Goal: Task Accomplishment & Management: Manage account settings

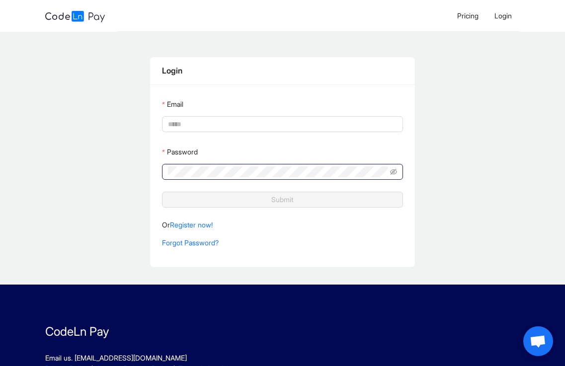
type input "**********"
click at [397, 169] on span at bounding box center [282, 172] width 240 height 16
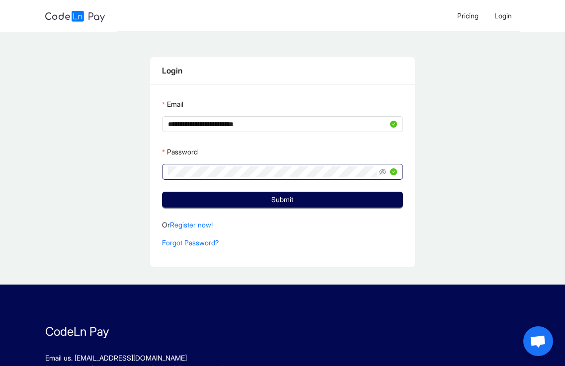
click at [378, 170] on span at bounding box center [282, 172] width 240 height 16
click at [387, 168] on span at bounding box center [388, 171] width 18 height 11
click at [385, 169] on icon "eye-invisible" at bounding box center [382, 171] width 7 height 7
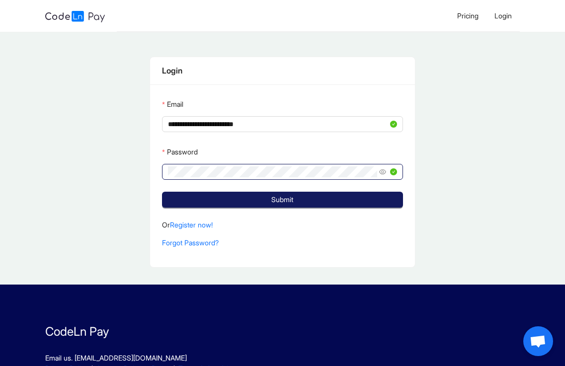
click at [263, 195] on button "Submit" at bounding box center [282, 200] width 240 height 16
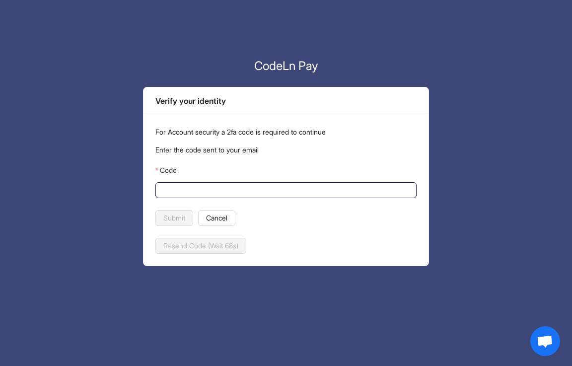
click at [274, 182] on span at bounding box center [285, 190] width 261 height 16
click at [266, 186] on input "Code" at bounding box center [284, 190] width 247 height 11
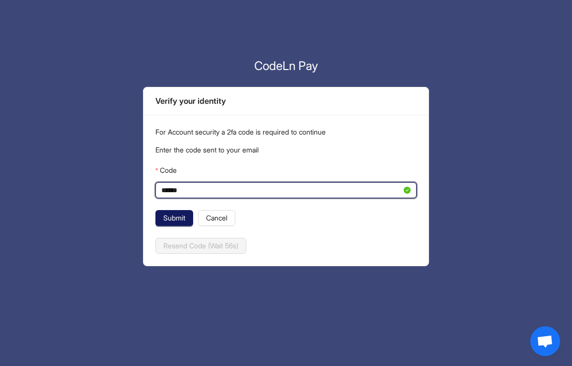
type input "******"
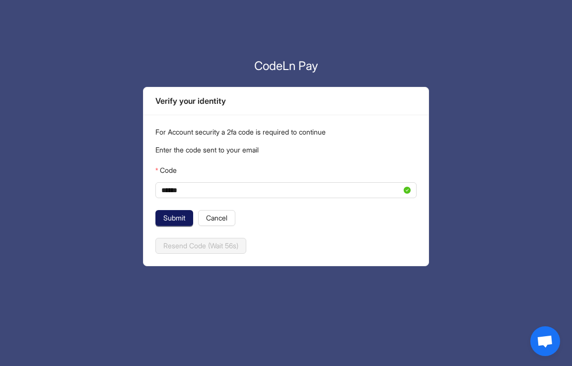
click at [180, 213] on span "Submit" at bounding box center [174, 218] width 22 height 11
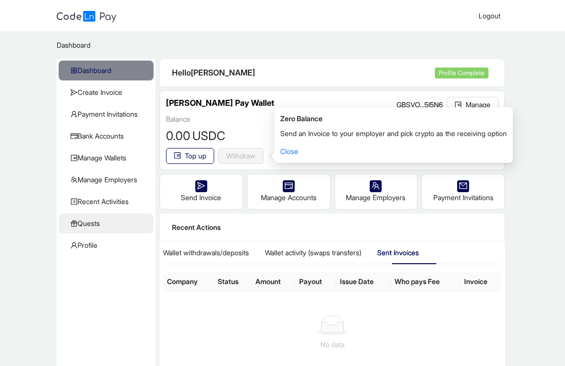
click at [124, 219] on span "Quests" at bounding box center [108, 224] width 75 height 20
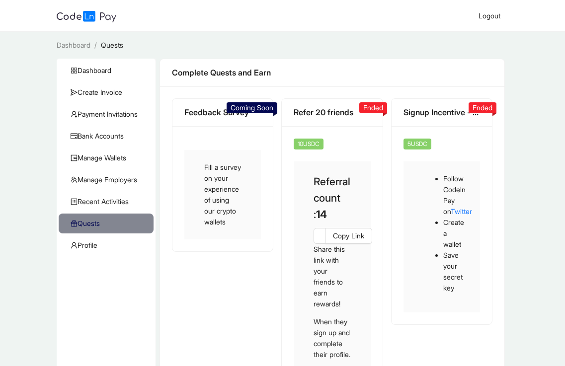
click at [264, 106] on span "Coming Soon" at bounding box center [251, 107] width 43 height 8
click at [234, 190] on div "Fill a survey on your experience of using our crypto wallets" at bounding box center [222, 194] width 76 height 89
click at [234, 191] on div "Fill a survey on your experience of using our crypto wallets" at bounding box center [222, 194] width 76 height 89
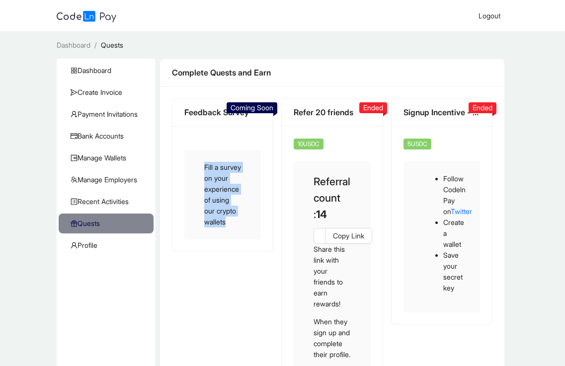
click at [234, 191] on div "Fill a survey on your experience of using our crypto wallets" at bounding box center [222, 194] width 76 height 89
click at [233, 193] on div "Fill a survey on your experience of using our crypto wallets" at bounding box center [222, 194] width 76 height 89
click at [173, 125] on div "Feedback Survey" at bounding box center [222, 113] width 100 height 28
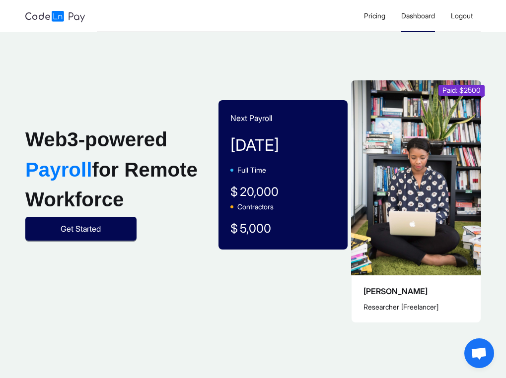
click at [401, 12] on span "Dashboard" at bounding box center [418, 15] width 34 height 8
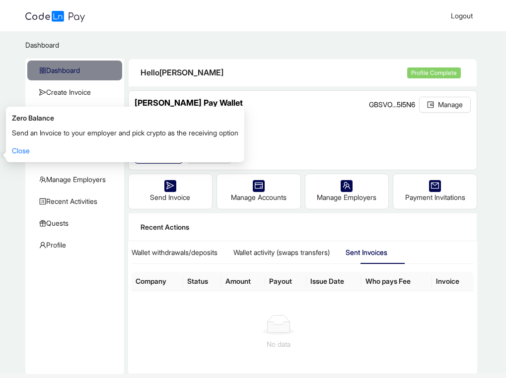
click at [15, 146] on div "Send an Invoice to your employer and pick crypto as the receiving option Close" at bounding box center [125, 142] width 226 height 29
click at [27, 152] on link "Close" at bounding box center [21, 150] width 18 height 8
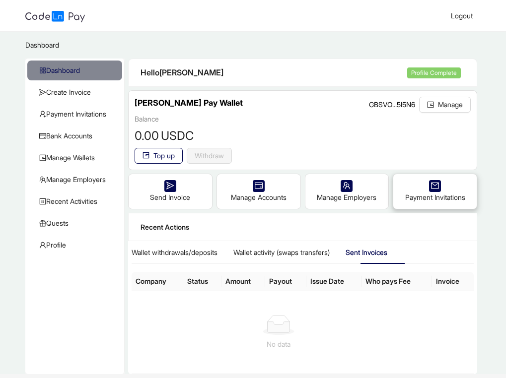
click at [396, 208] on div "Payment Invitations" at bounding box center [434, 191] width 83 height 35
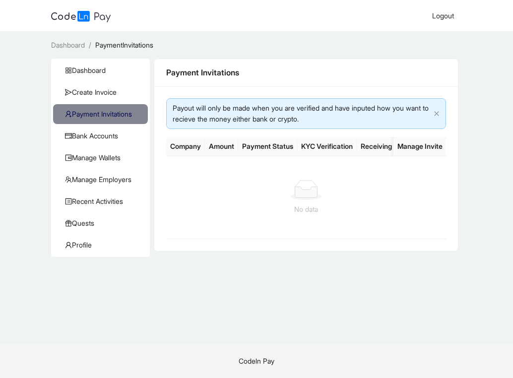
click at [272, 122] on div "Payout will only be made when you are verified and have inputed how you want to…" at bounding box center [302, 114] width 258 height 22
click at [433, 111] on div "Payout will only be made when you are verified and have inputed how you want to…" at bounding box center [306, 113] width 281 height 31
click at [434, 112] on icon "close" at bounding box center [437, 114] width 6 height 6
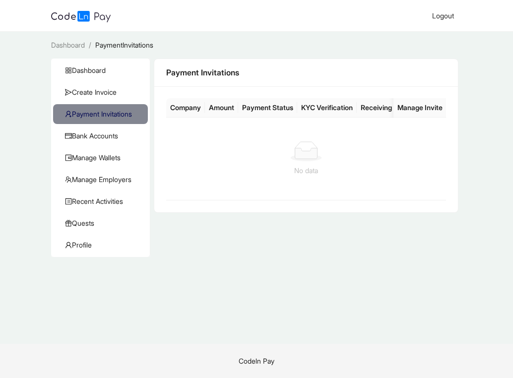
click at [196, 83] on div "Payment Invitations" at bounding box center [306, 73] width 304 height 28
click at [100, 138] on span "Bank Accounts" at bounding box center [102, 136] width 75 height 20
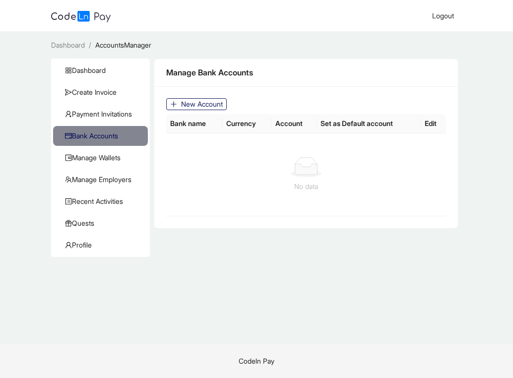
click at [218, 104] on span "New Account" at bounding box center [202, 104] width 42 height 11
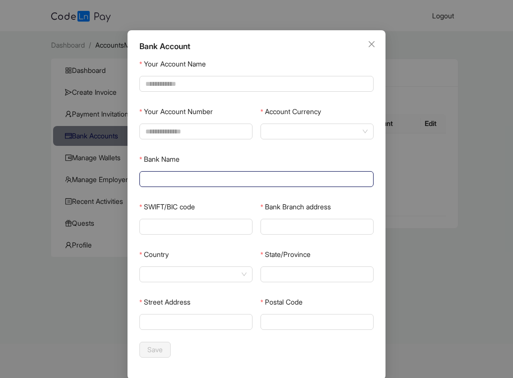
scroll to position [33, 0]
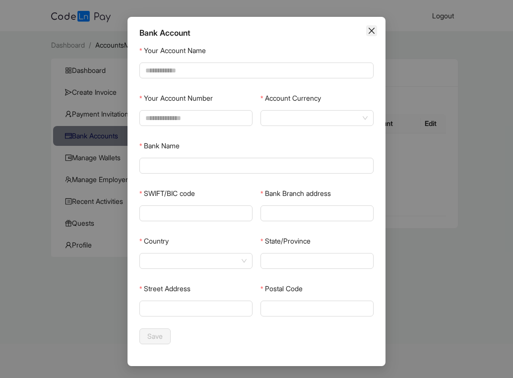
click at [369, 34] on icon "close" at bounding box center [372, 31] width 8 height 8
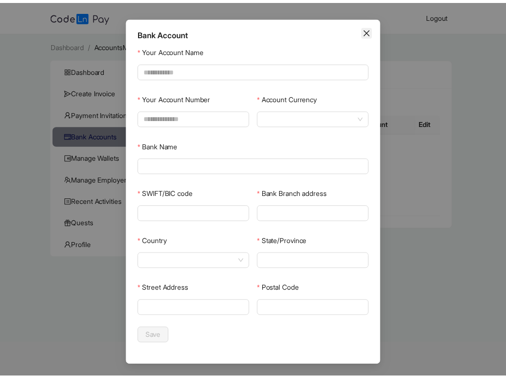
scroll to position [0, 0]
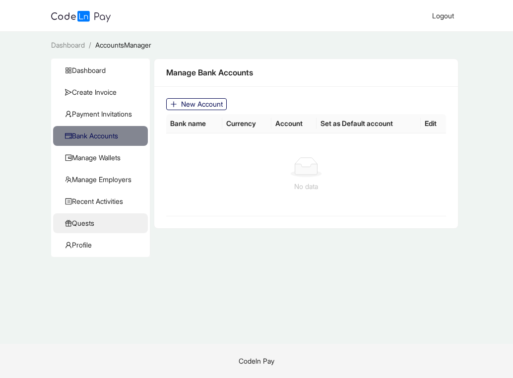
click at [96, 229] on span "Quests" at bounding box center [102, 224] width 75 height 20
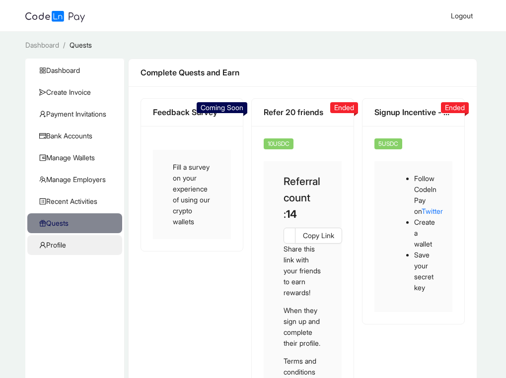
click at [76, 244] on span "Profile" at bounding box center [76, 245] width 75 height 20
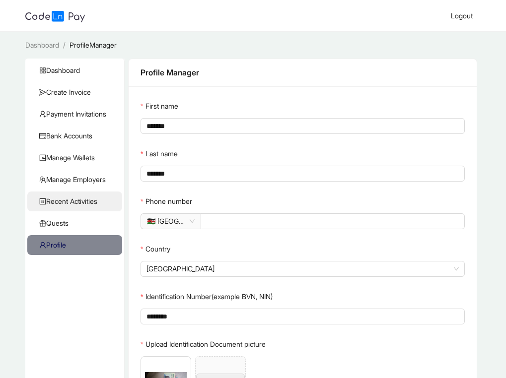
click at [114, 199] on span "Recent Activities" at bounding box center [76, 202] width 75 height 20
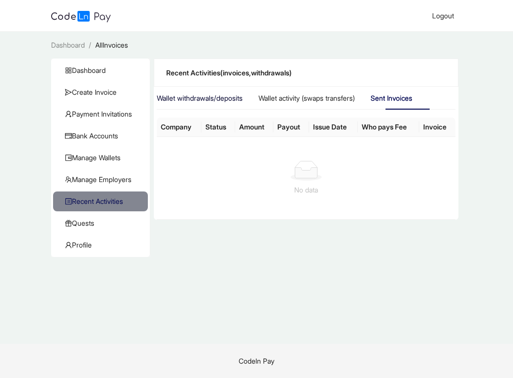
click at [219, 98] on div "Wallet withdrawals/deposits" at bounding box center [200, 98] width 86 height 11
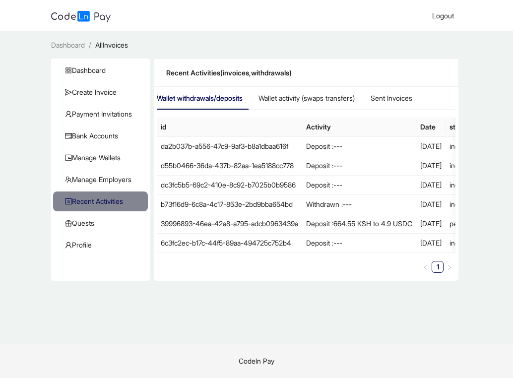
drag, startPoint x: 375, startPoint y: 166, endPoint x: 235, endPoint y: 340, distance: 222.5
click at [227, 341] on main "Dashboard / AllInvoices / Dashboard Create Invoice Payment Invitations Bank Acc…" at bounding box center [256, 188] width 513 height 312
click at [244, 324] on main "Dashboard / AllInvoices / Dashboard Create Invoice Payment Invitations Bank Acc…" at bounding box center [256, 188] width 513 height 312
click at [343, 92] on div "Wallet activity (swaps transfers)" at bounding box center [307, 98] width 96 height 23
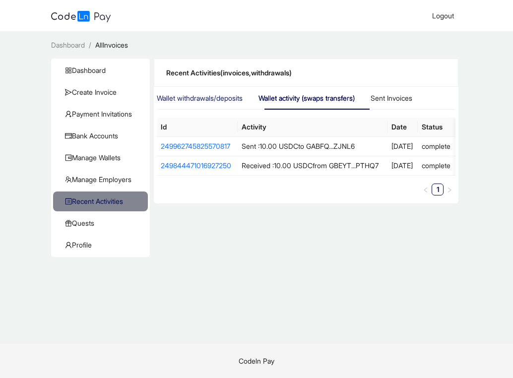
click at [172, 92] on div "Wallet withdrawals/deposits" at bounding box center [200, 98] width 86 height 23
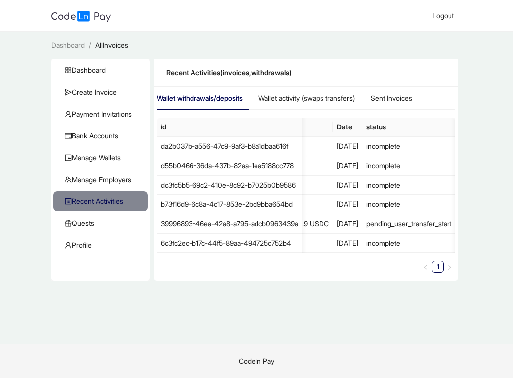
scroll to position [0, 152]
